Goal: Navigation & Orientation: Find specific page/section

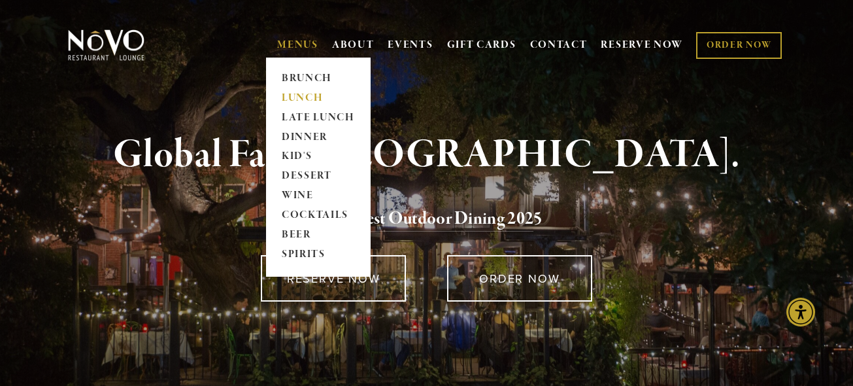
click at [299, 93] on link "LUNCH" at bounding box center [318, 98] width 82 height 20
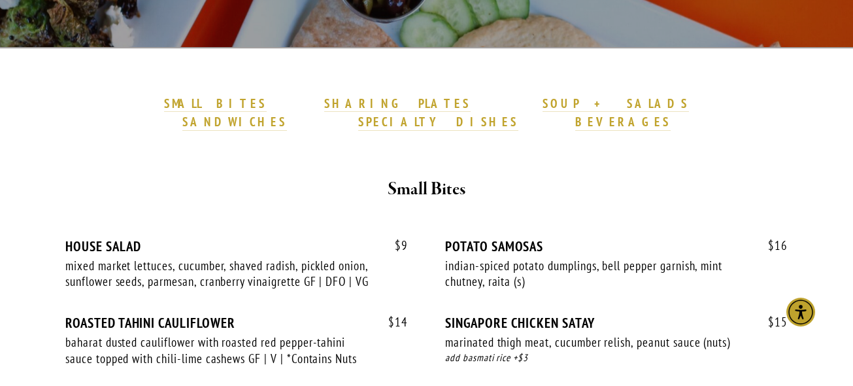
scroll to position [356, 0]
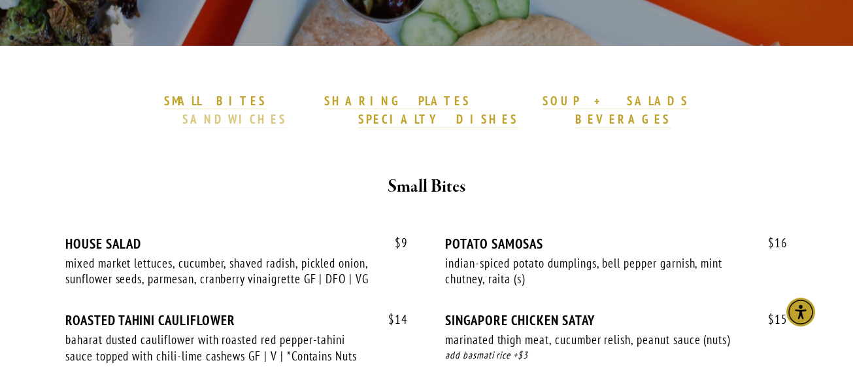
click at [287, 111] on strong "SANDWICHES" at bounding box center [234, 119] width 105 height 16
